Goal: Find specific page/section: Find specific page/section

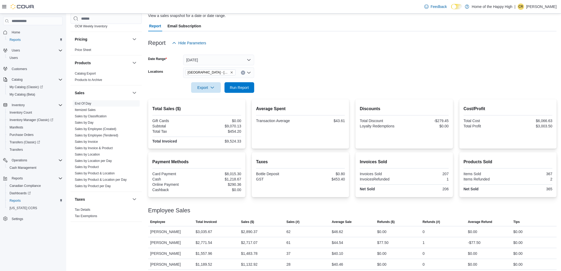
scroll to position [55, 0]
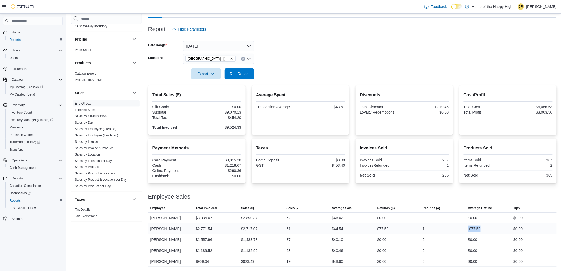
drag, startPoint x: 472, startPoint y: 229, endPoint x: 489, endPoint y: 231, distance: 17.6
click at [489, 231] on div "-$77.50" at bounding box center [488, 228] width 45 height 11
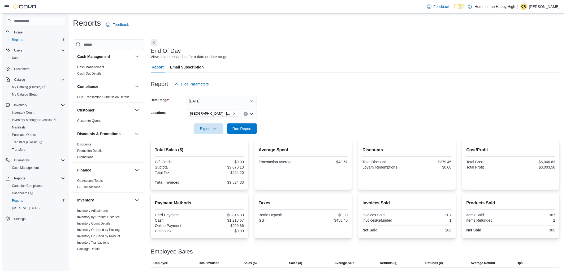
scroll to position [0, 0]
click at [97, 68] on link "Cash Management" at bounding box center [88, 68] width 27 height 4
